Goal: Task Accomplishment & Management: Manage account settings

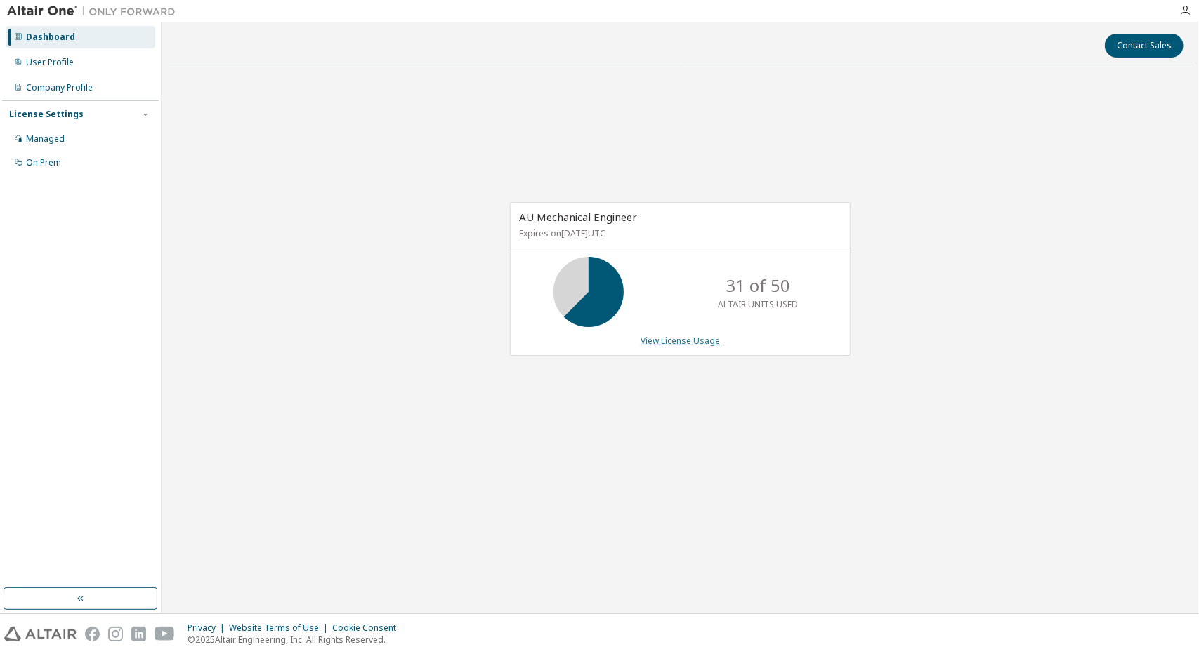
click at [664, 339] on link "View License Usage" at bounding box center [679, 341] width 79 height 12
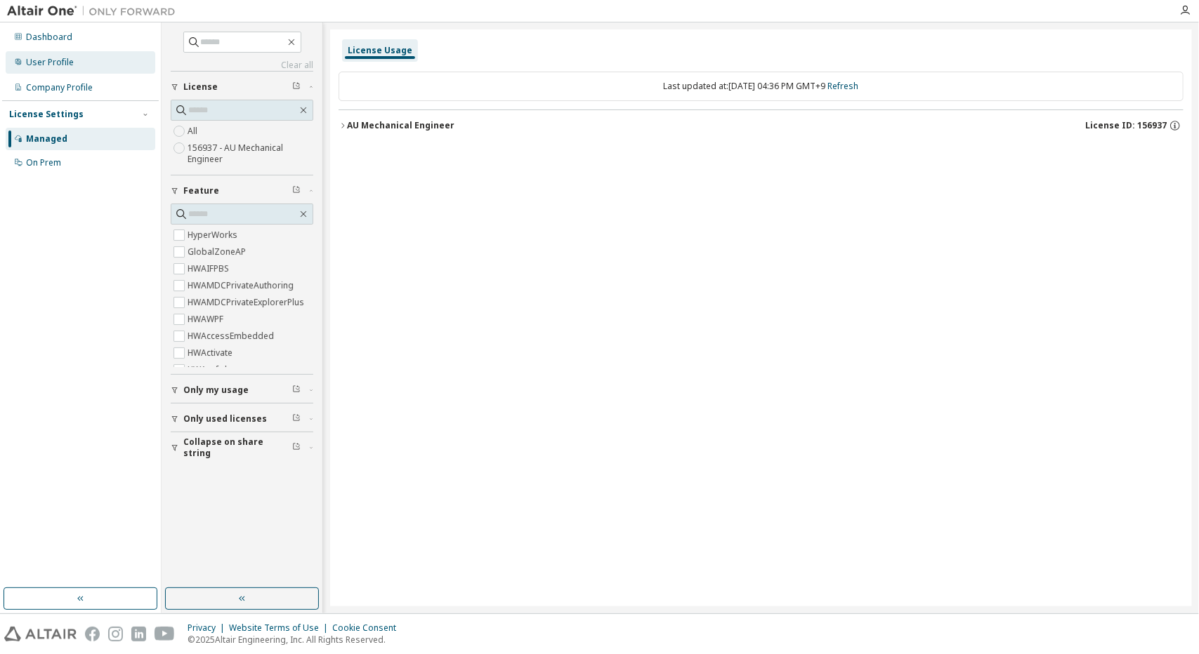
click at [66, 55] on div "User Profile" at bounding box center [81, 62] width 150 height 22
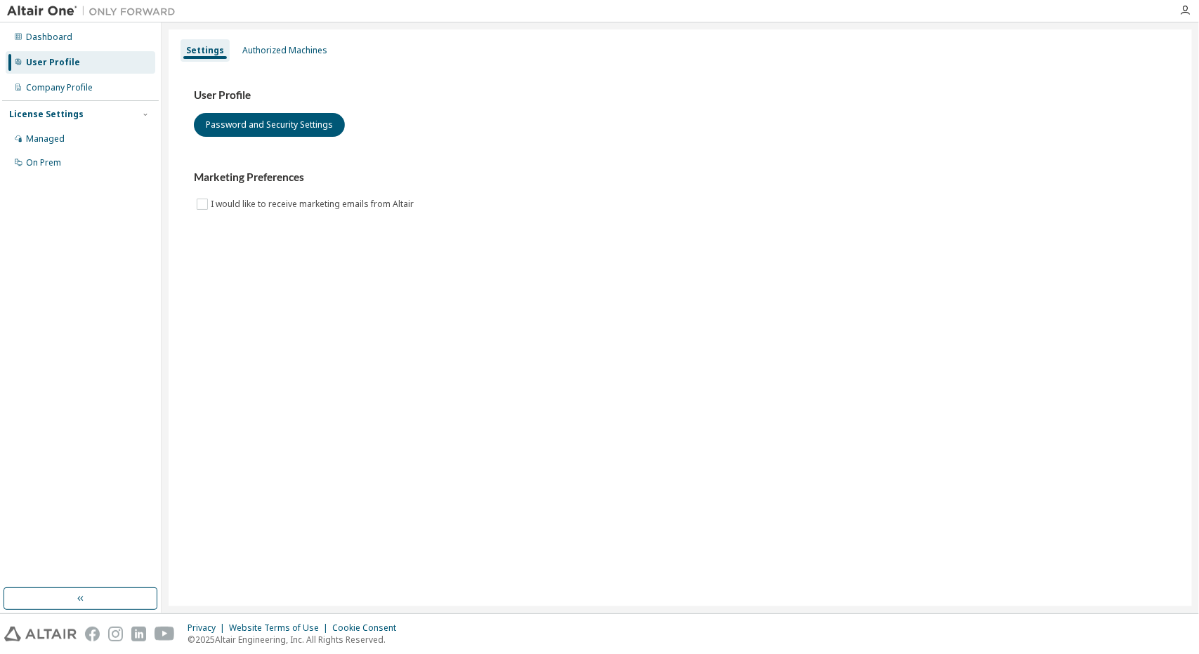
drag, startPoint x: 574, startPoint y: 235, endPoint x: 512, endPoint y: 218, distance: 64.2
click at [576, 238] on div "User Profile Password and Security Settings Marketing Preferences I would like …" at bounding box center [680, 159] width 1006 height 192
click at [283, 53] on div "Authorized Machines" at bounding box center [284, 50] width 85 height 11
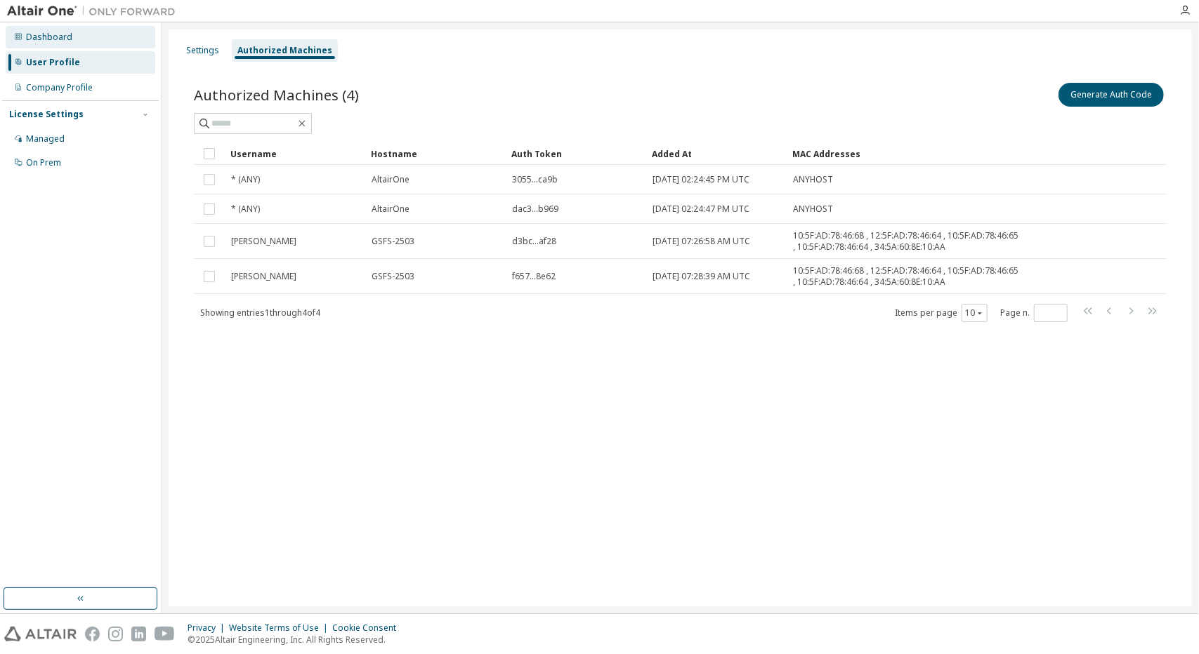
click at [39, 44] on div "Dashboard" at bounding box center [81, 37] width 150 height 22
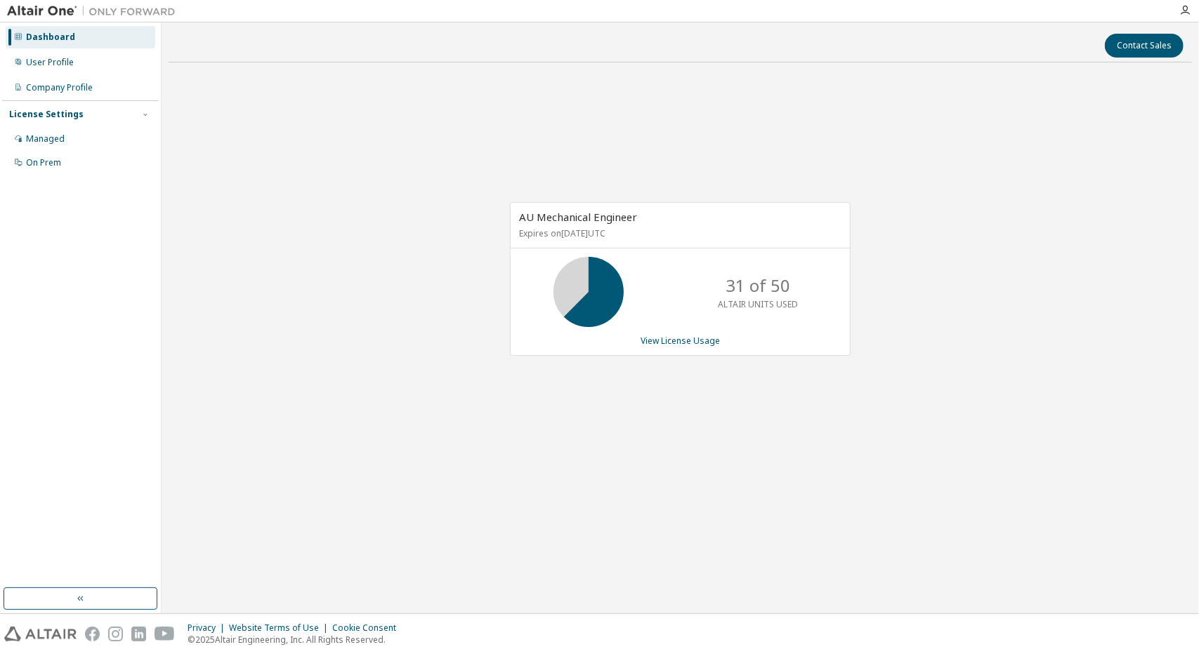
click at [49, 5] on img at bounding box center [95, 11] width 176 height 14
click at [53, 13] on img at bounding box center [95, 11] width 176 height 14
click at [1184, 14] on icon "button" at bounding box center [1184, 10] width 11 height 11
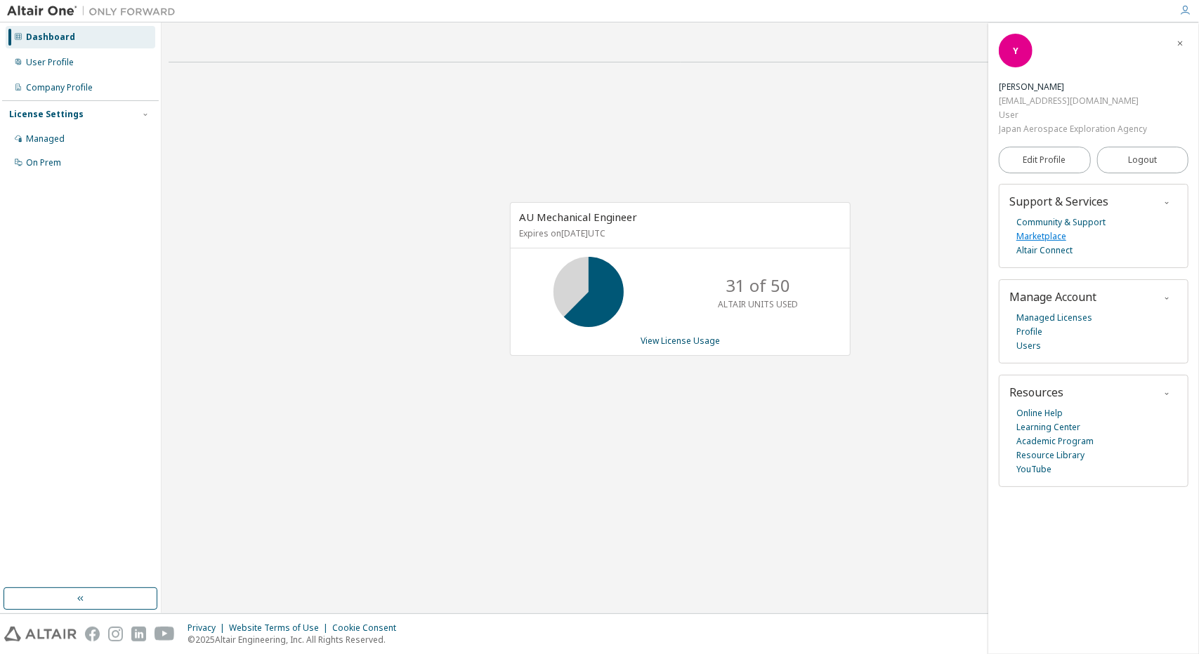
click at [1032, 235] on link "Marketplace" at bounding box center [1041, 237] width 50 height 14
